Goal: Information Seeking & Learning: Learn about a topic

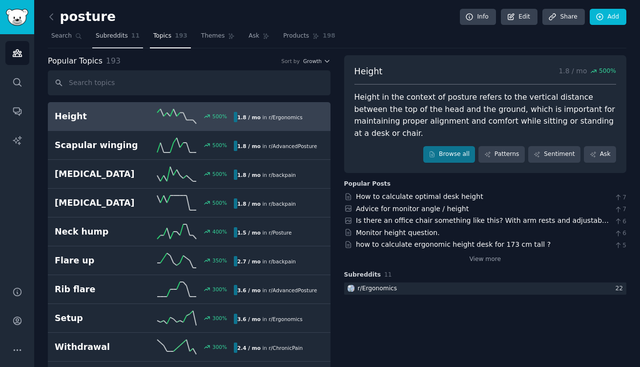
click at [120, 40] on link "Subreddits 11" at bounding box center [117, 38] width 51 height 20
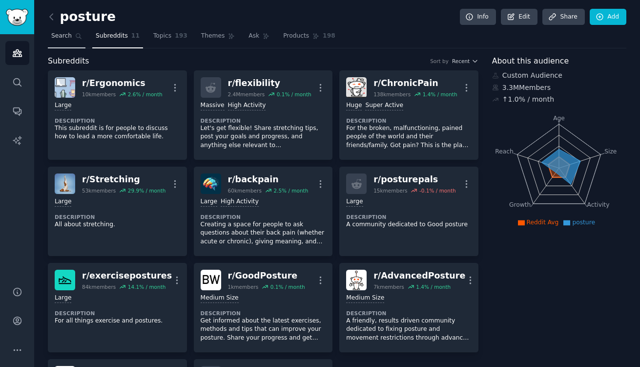
click at [71, 38] on link "Search" at bounding box center [67, 38] width 38 height 20
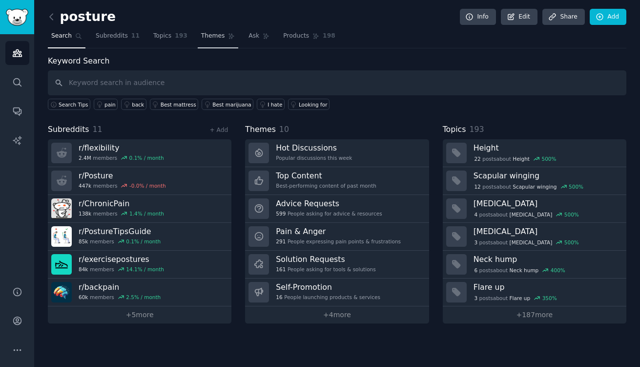
click at [213, 35] on span "Themes" at bounding box center [213, 36] width 24 height 9
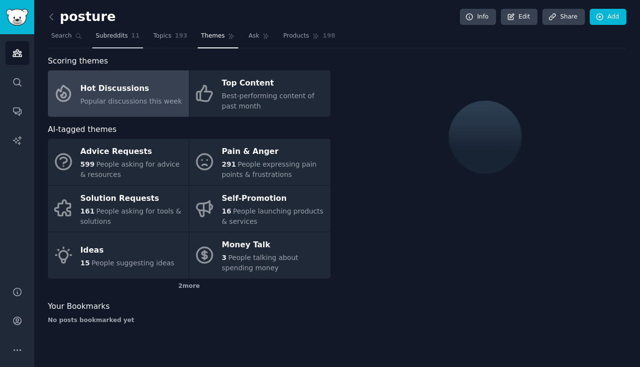
click at [168, 35] on link "Topics 193" at bounding box center [170, 38] width 41 height 20
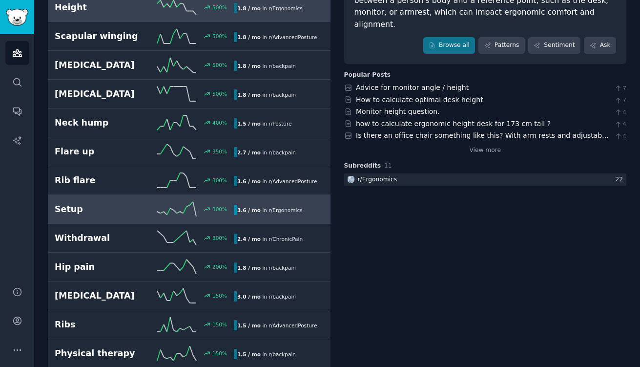
scroll to position [111, 0]
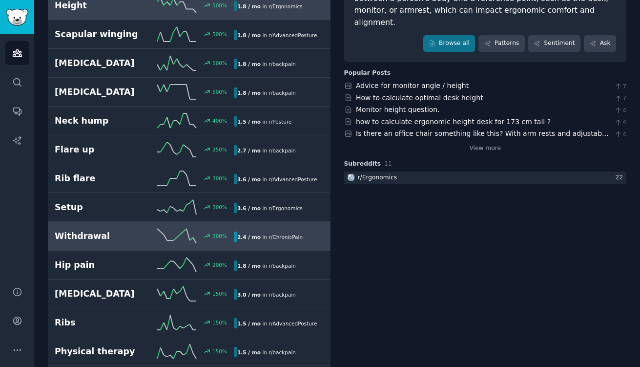
click at [191, 261] on icon at bounding box center [176, 264] width 39 height 15
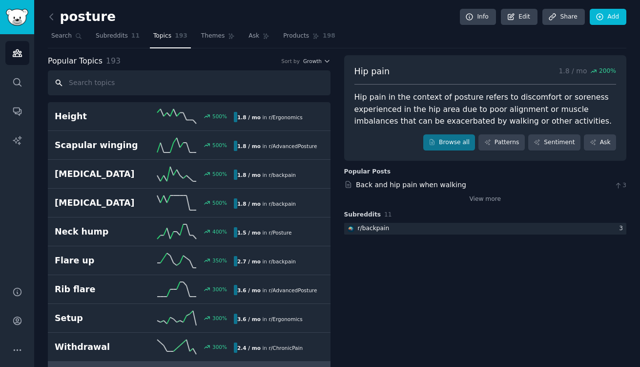
click at [154, 79] on input "text" at bounding box center [189, 82] width 283 height 25
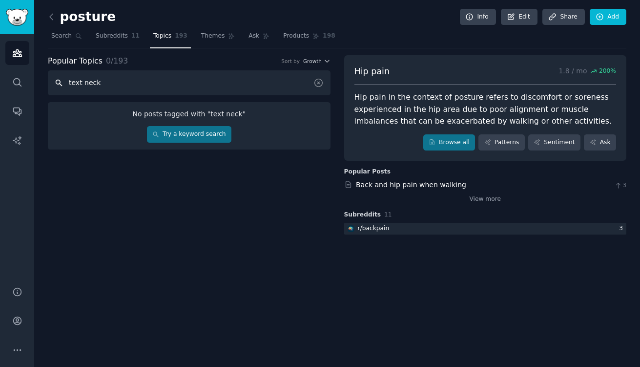
type input "text neck"
click at [212, 37] on span "Themes" at bounding box center [213, 36] width 24 height 9
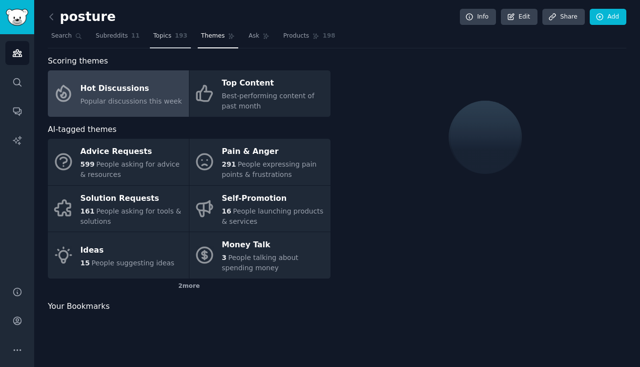
click at [165, 40] on span "Topics" at bounding box center [162, 36] width 18 height 9
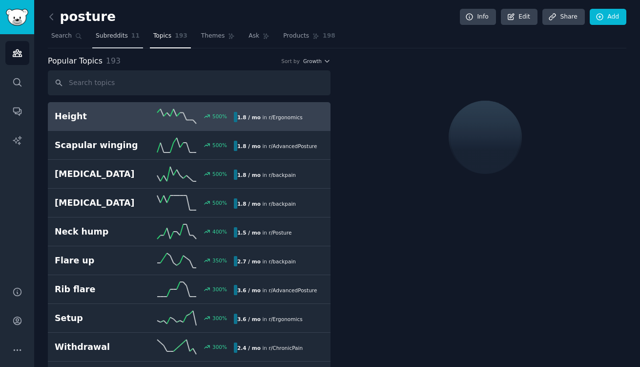
click at [119, 38] on span "Subreddits" at bounding box center [112, 36] width 32 height 9
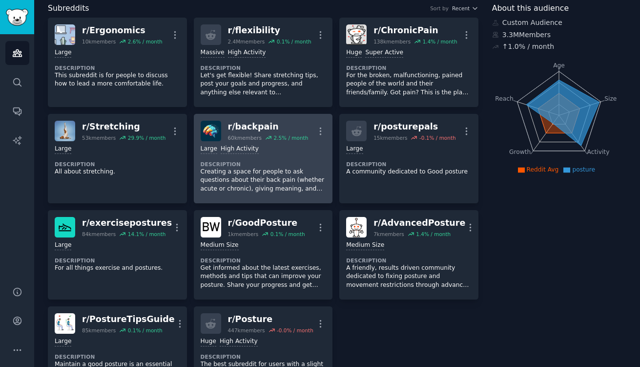
scroll to position [55, 0]
